Goal: Information Seeking & Learning: Learn about a topic

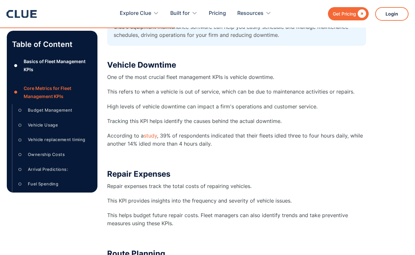
scroll to position [1582, 0]
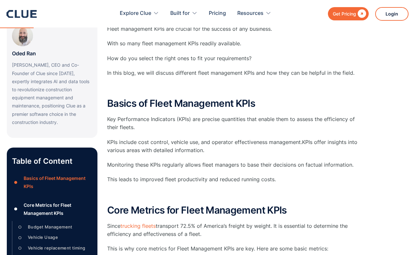
scroll to position [0, 0]
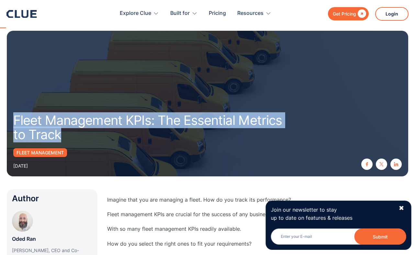
drag, startPoint x: 61, startPoint y: 134, endPoint x: 14, endPoint y: 122, distance: 47.8
click at [14, 122] on h1 "Fleet Management KPIs: The Essential Metrics to Track" at bounding box center [149, 127] width 272 height 28
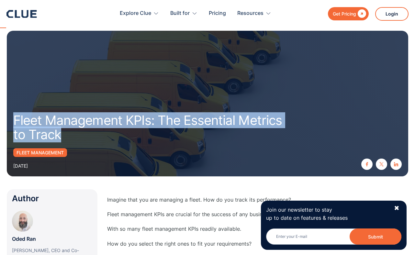
copy h1 "Fleet Management KPIs: The Essential Metrics to Track"
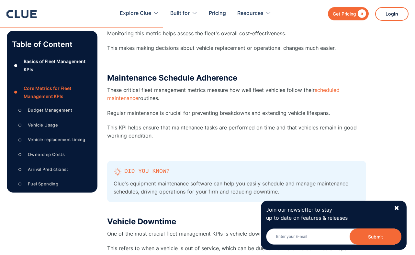
scroll to position [2056, 0]
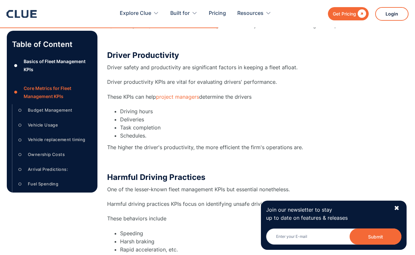
click at [156, 124] on li "Task completion" at bounding box center [243, 128] width 246 height 8
drag, startPoint x: 161, startPoint y: 125, endPoint x: 120, endPoint y: 125, distance: 40.8
click at [120, 125] on li "Task completion" at bounding box center [243, 128] width 246 height 8
copy li "Task completion"
click at [149, 137] on li "Schedules." at bounding box center [243, 136] width 246 height 8
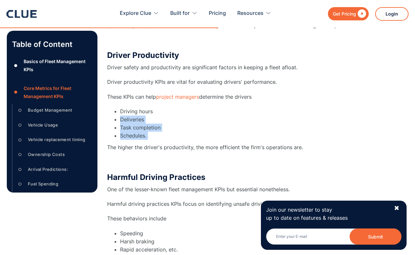
drag, startPoint x: 149, startPoint y: 137, endPoint x: 117, endPoint y: 117, distance: 38.3
click at [117, 117] on ul "Driving hours Deliveries Task completion Schedules." at bounding box center [236, 123] width 259 height 33
copy ul "Deliveries Task completion Schedules."
click at [194, 119] on li "Deliveries" at bounding box center [243, 120] width 246 height 8
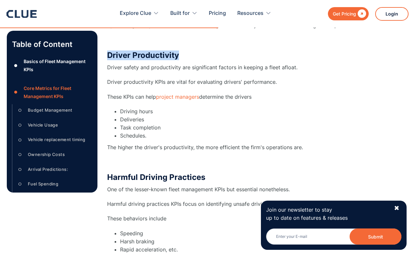
drag, startPoint x: 108, startPoint y: 54, endPoint x: 188, endPoint y: 56, distance: 80.0
click at [188, 56] on h3 "Driver Productivity" at bounding box center [236, 55] width 259 height 10
copy h3 "Driver Productivity"
click at [169, 132] on li "Schedules." at bounding box center [243, 136] width 246 height 8
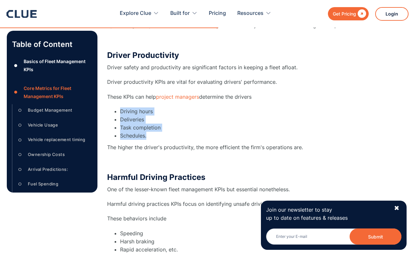
drag, startPoint x: 152, startPoint y: 135, endPoint x: 120, endPoint y: 111, distance: 40.9
click at [120, 111] on ul "Driving hours Deliveries Task completion Schedules." at bounding box center [236, 123] width 259 height 33
copy ul "Driving hours Deliveries Task completion Schedules."
click at [33, 12] on icon at bounding box center [21, 14] width 30 height 8
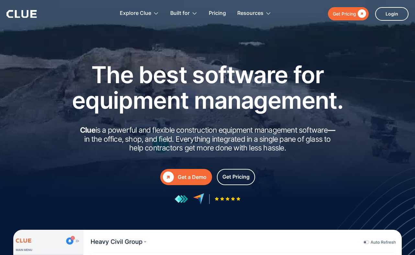
drag, startPoint x: 35, startPoint y: 15, endPoint x: 12, endPoint y: 14, distance: 23.4
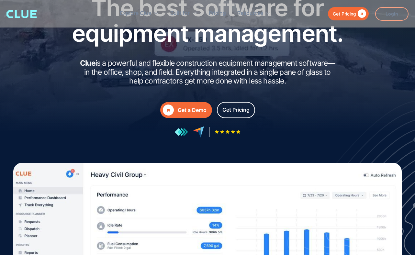
scroll to position [90, 0]
